Goal: Navigation & Orientation: Understand site structure

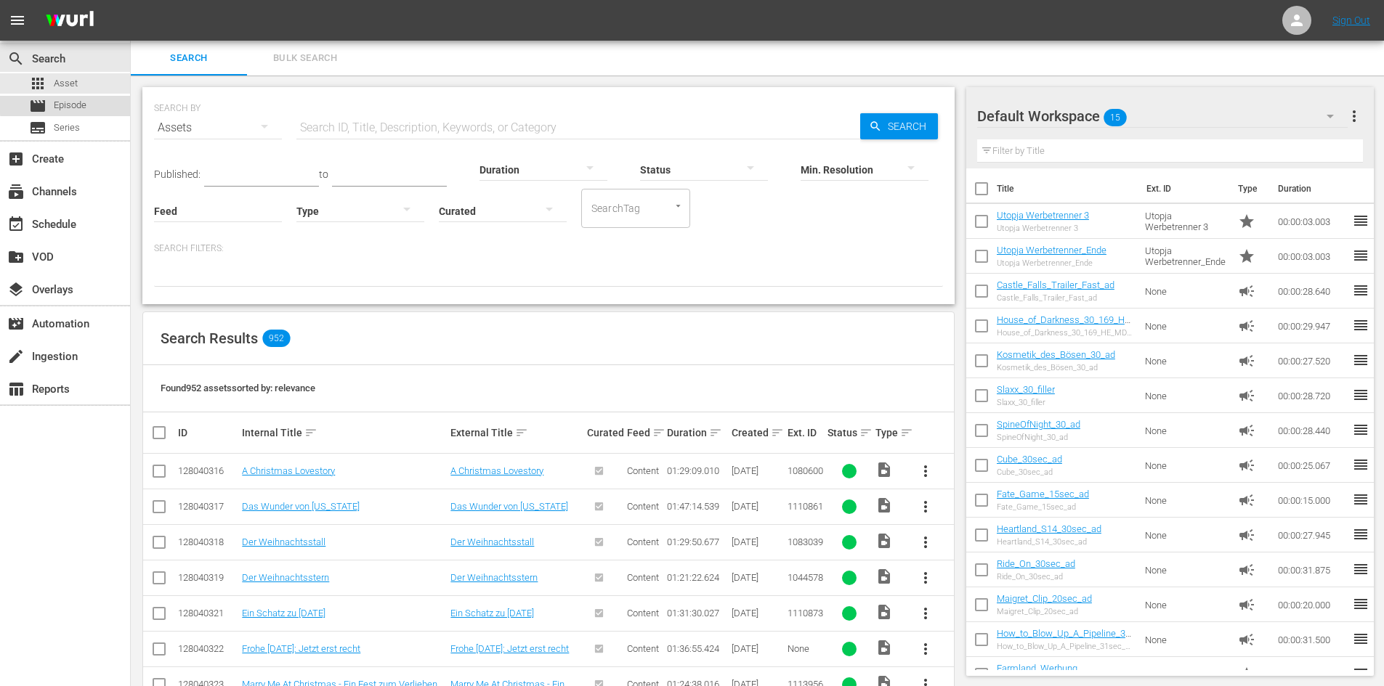
click at [110, 96] on div "movie Episode" at bounding box center [65, 106] width 130 height 20
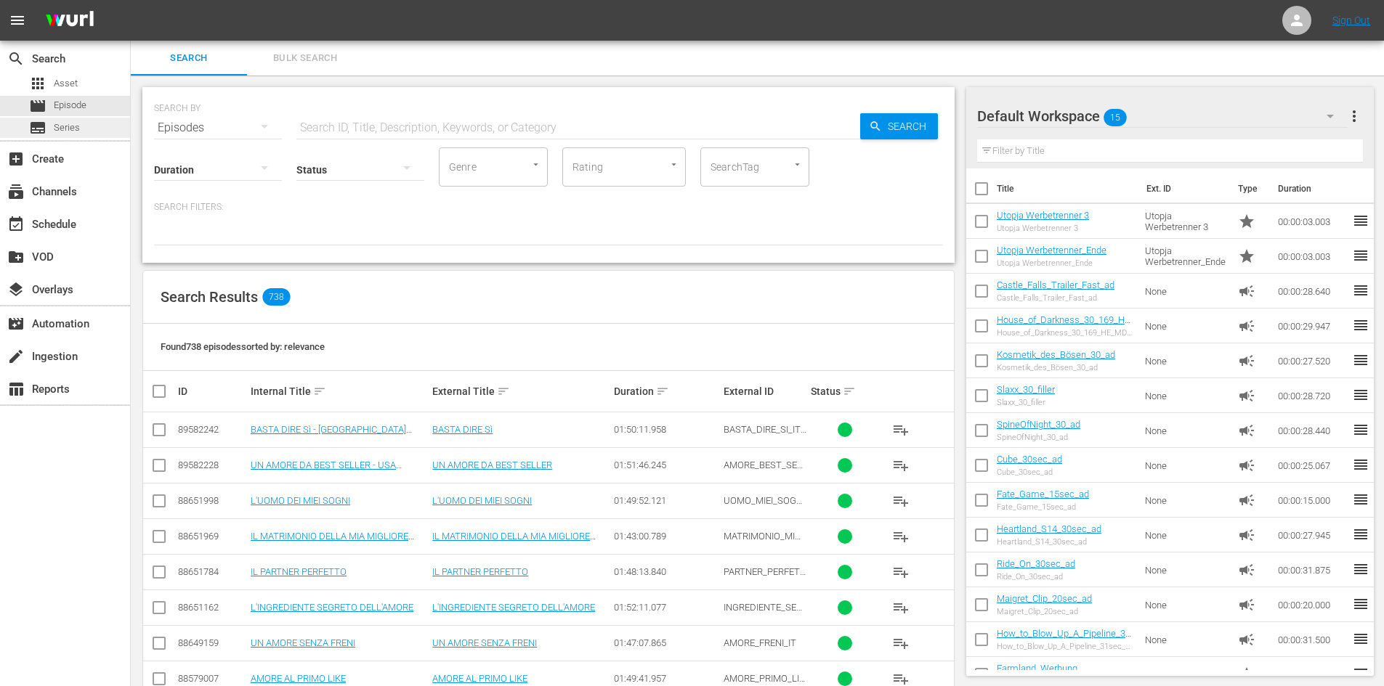
click at [95, 126] on div "subtitles Series" at bounding box center [65, 128] width 130 height 20
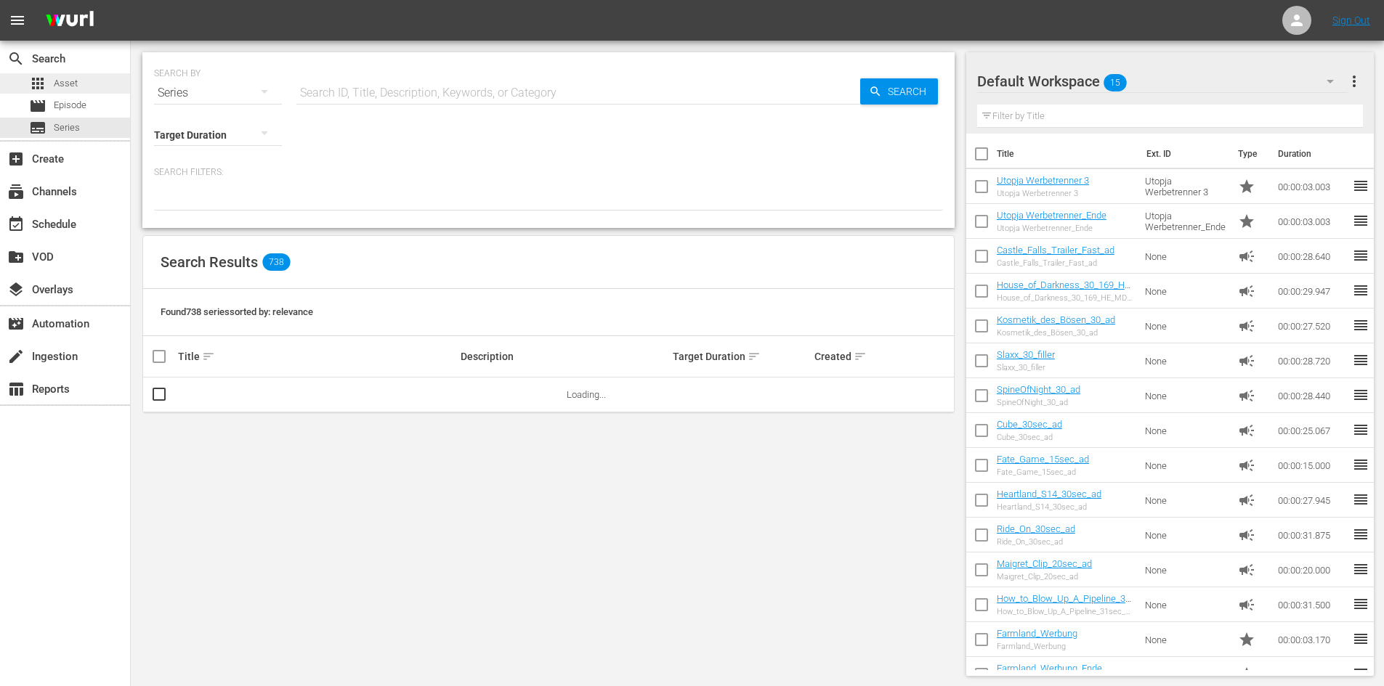
click at [86, 93] on div "apps Asset" at bounding box center [65, 83] width 130 height 20
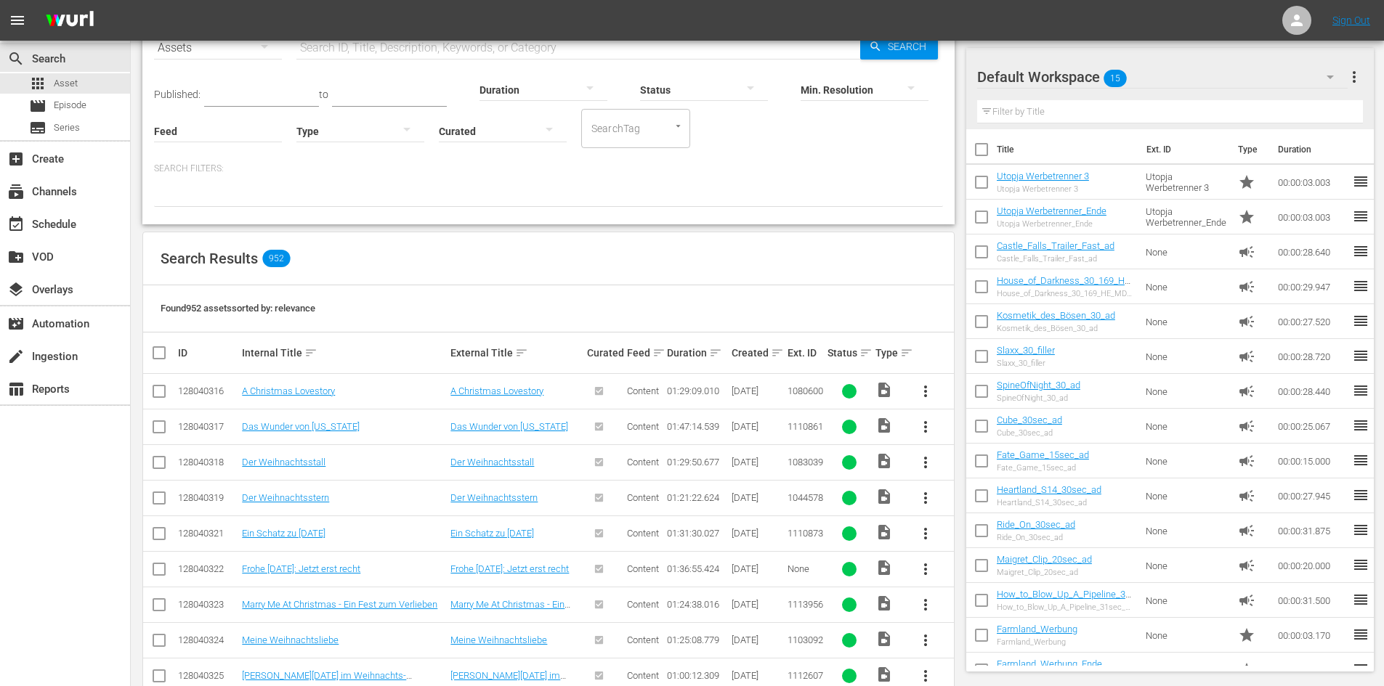
scroll to position [145, 0]
